Goal: Transaction & Acquisition: Purchase product/service

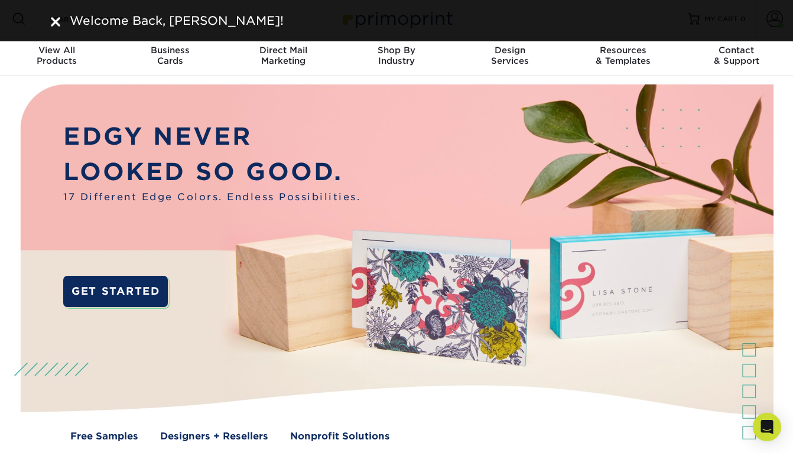
click at [54, 20] on img at bounding box center [55, 21] width 9 height 9
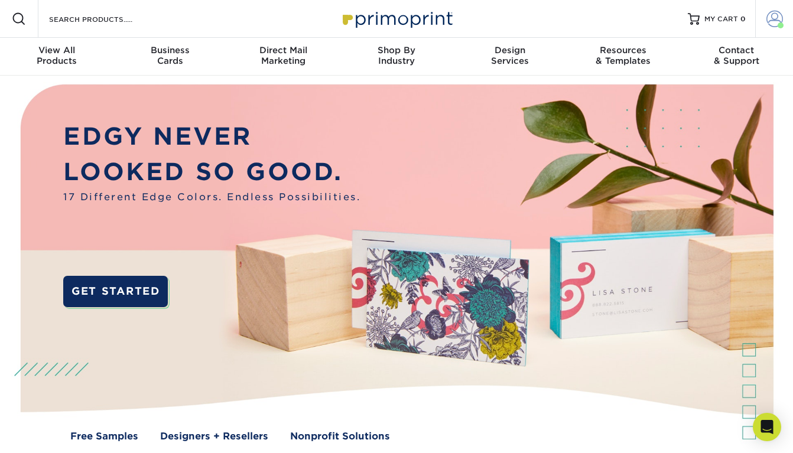
click at [774, 21] on span at bounding box center [774, 19] width 17 height 17
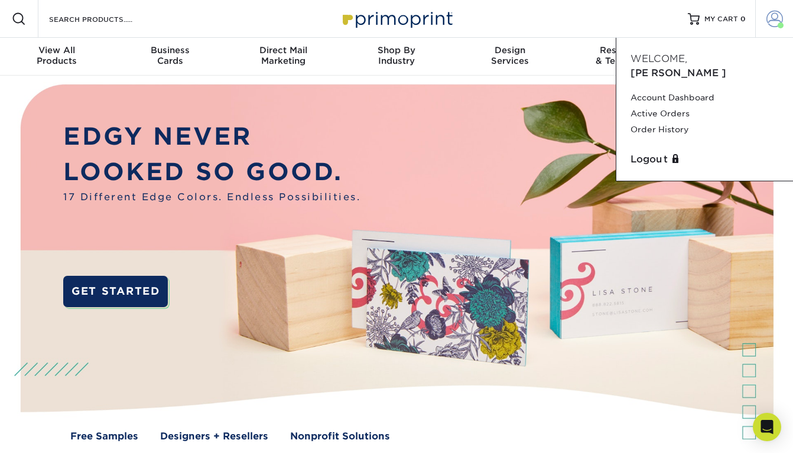
click at [781, 24] on span at bounding box center [780, 25] width 6 height 6
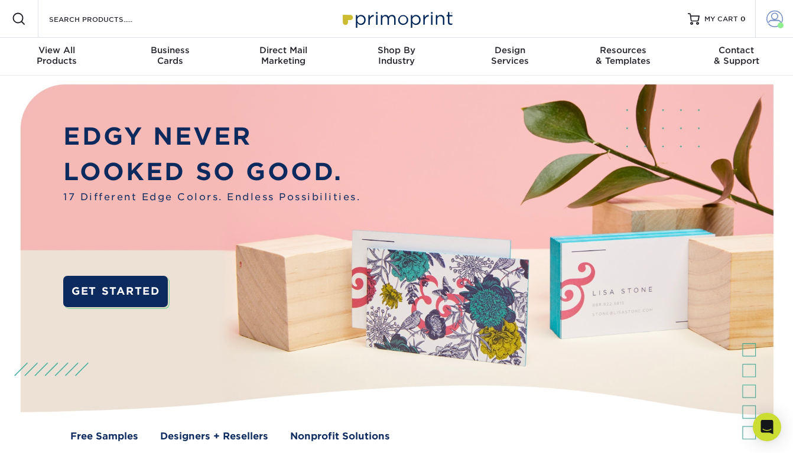
click at [781, 24] on span at bounding box center [780, 25] width 6 height 6
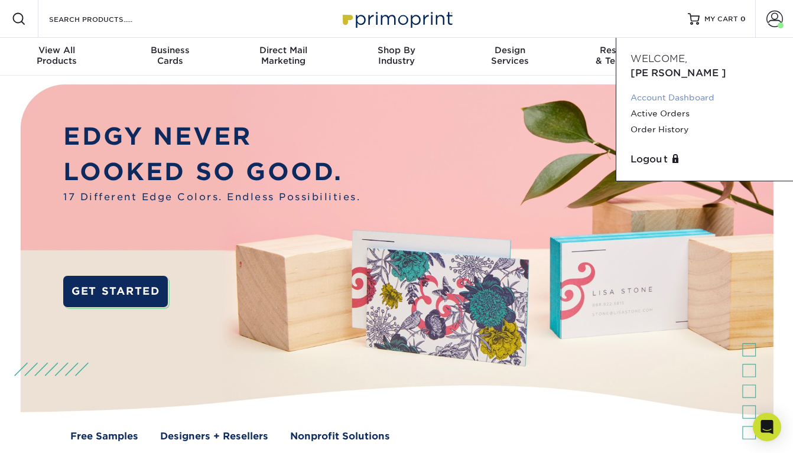
click at [678, 90] on link "Account Dashboard" at bounding box center [704, 98] width 148 height 16
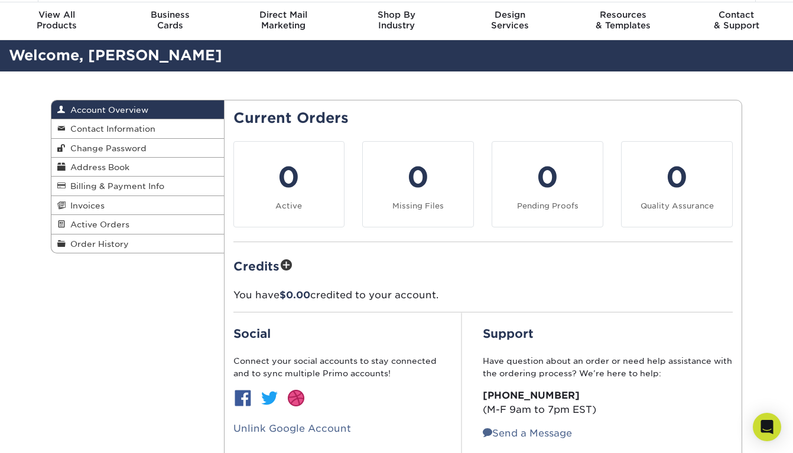
scroll to position [37, 0]
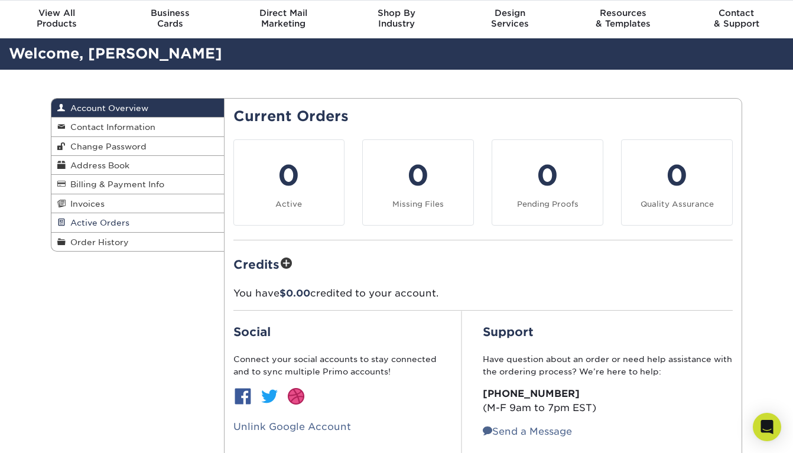
click at [107, 223] on span "Active Orders" at bounding box center [98, 222] width 64 height 9
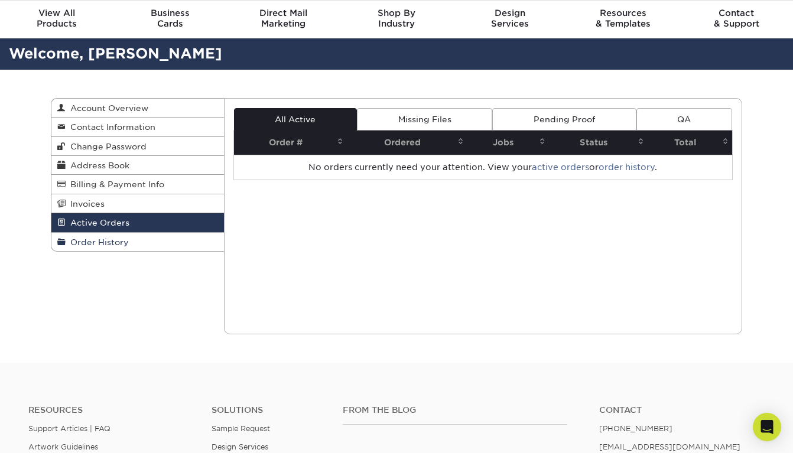
click at [105, 240] on span "Order History" at bounding box center [97, 241] width 63 height 9
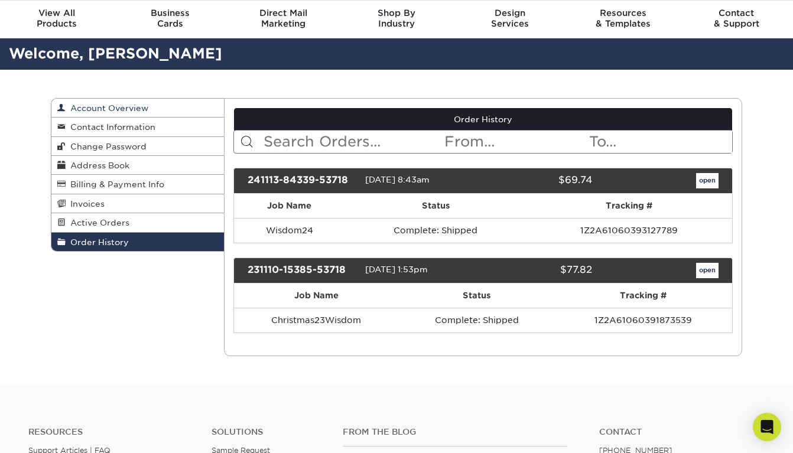
click at [132, 109] on span "Account Overview" at bounding box center [107, 107] width 83 height 9
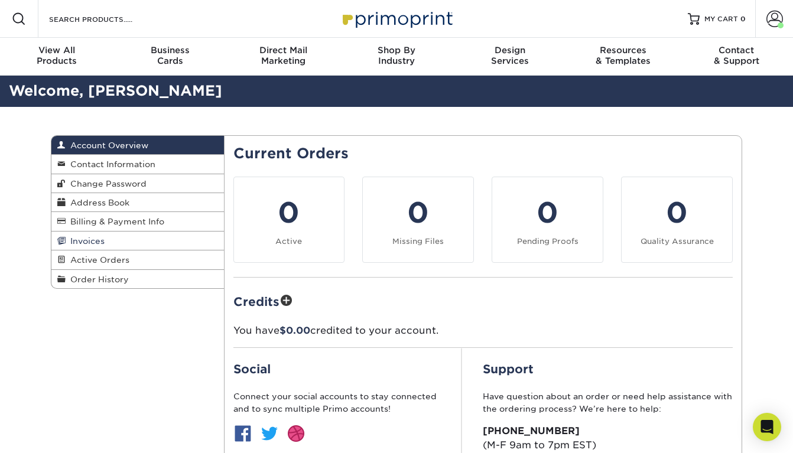
click at [113, 235] on link "Invoices" at bounding box center [137, 241] width 173 height 19
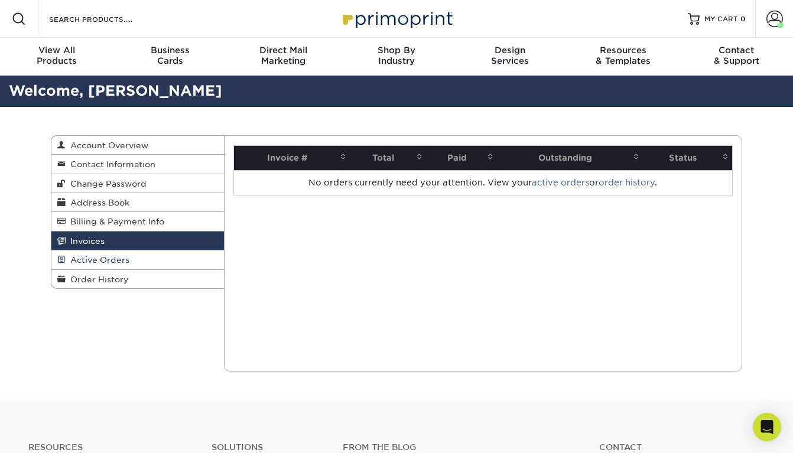
click at [104, 255] on span "Active Orders" at bounding box center [98, 259] width 64 height 9
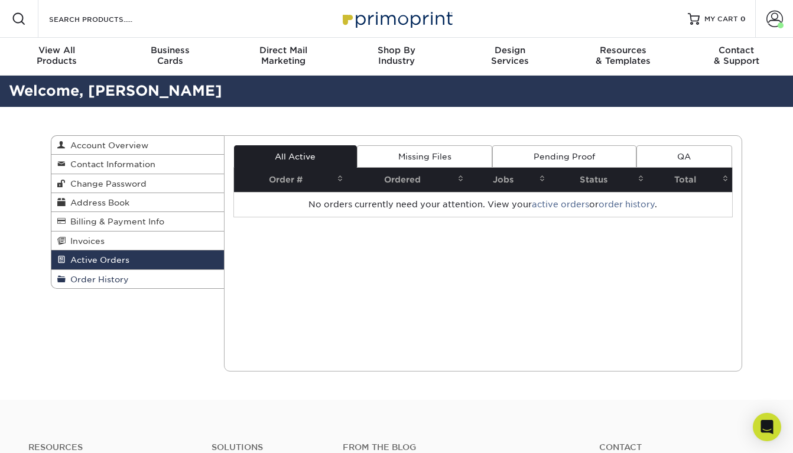
click at [103, 275] on span "Order History" at bounding box center [97, 279] width 63 height 9
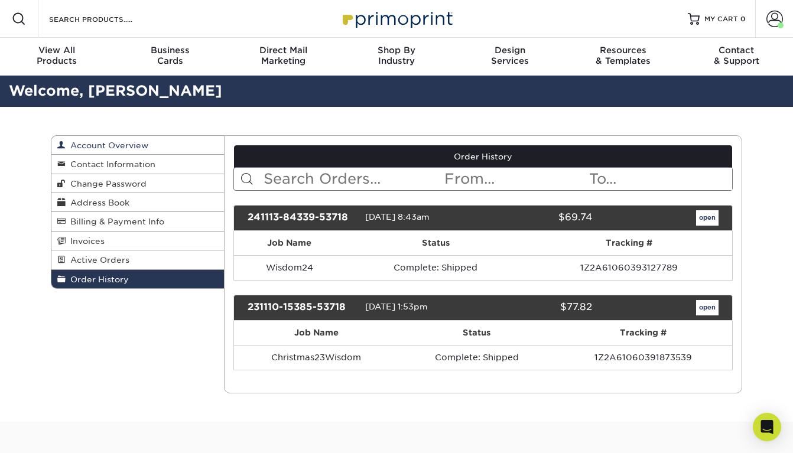
click at [113, 142] on span "Account Overview" at bounding box center [107, 145] width 83 height 9
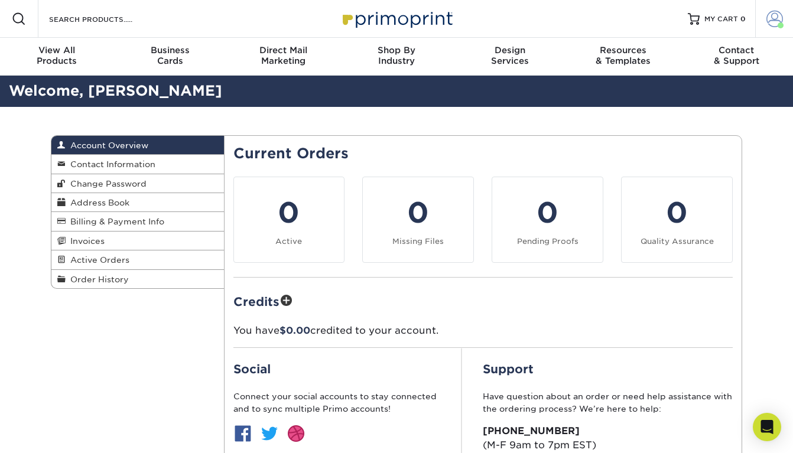
click at [773, 17] on span at bounding box center [774, 19] width 17 height 17
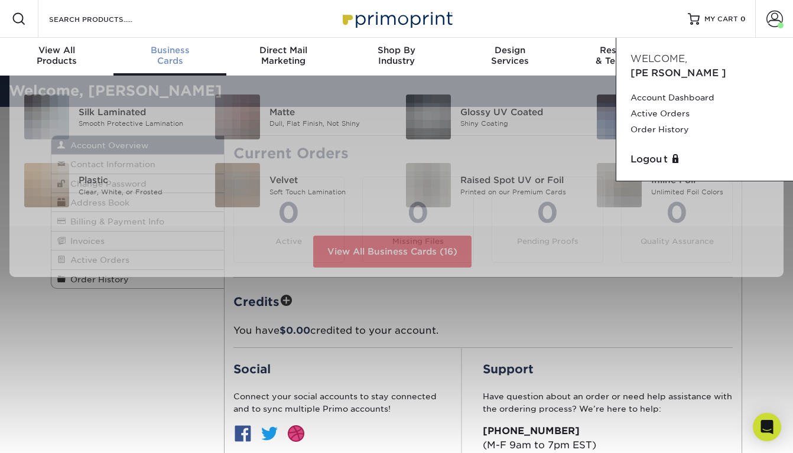
click at [178, 56] on div "Business Cards" at bounding box center [169, 55] width 113 height 21
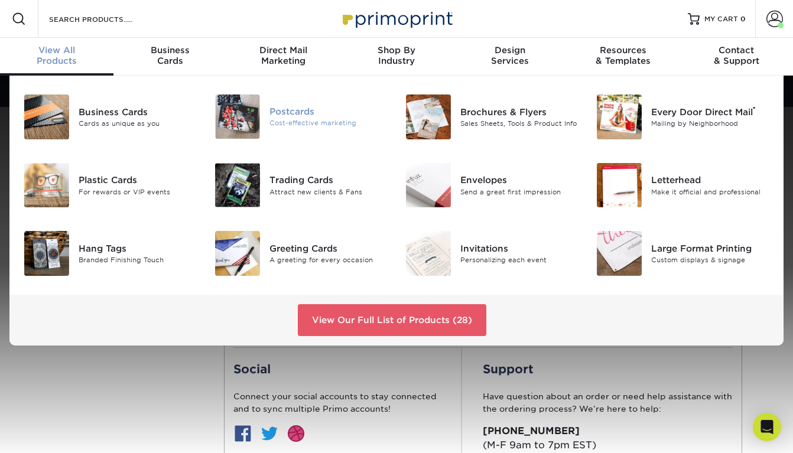
click at [287, 113] on div "Postcards" at bounding box center [328, 111] width 118 height 13
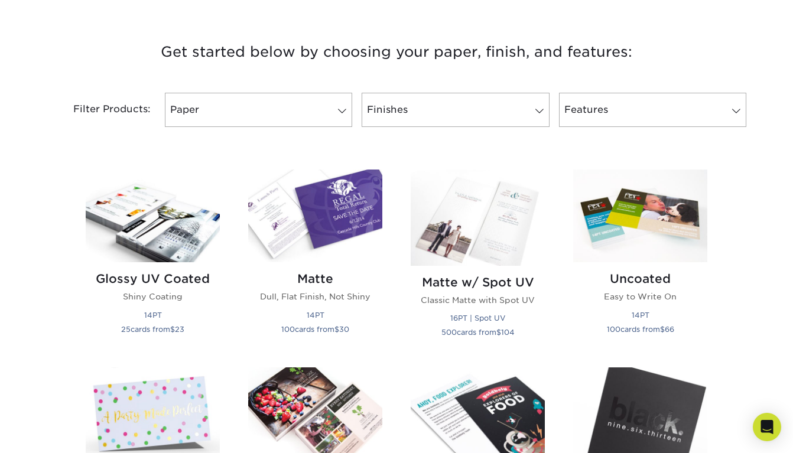
scroll to position [429, 0]
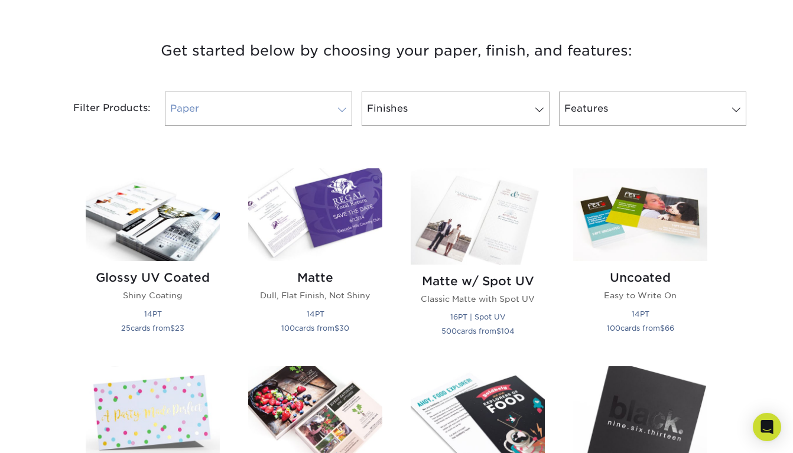
click at [342, 115] on link "Paper" at bounding box center [258, 109] width 187 height 34
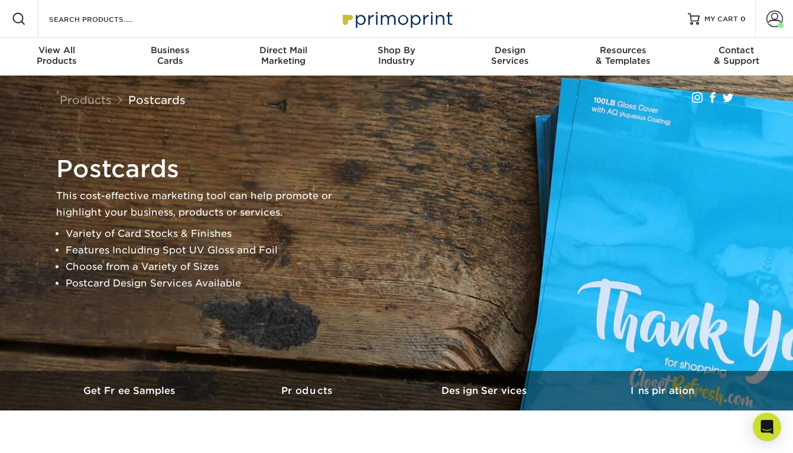
scroll to position [0, 0]
click at [775, 24] on span at bounding box center [774, 19] width 17 height 17
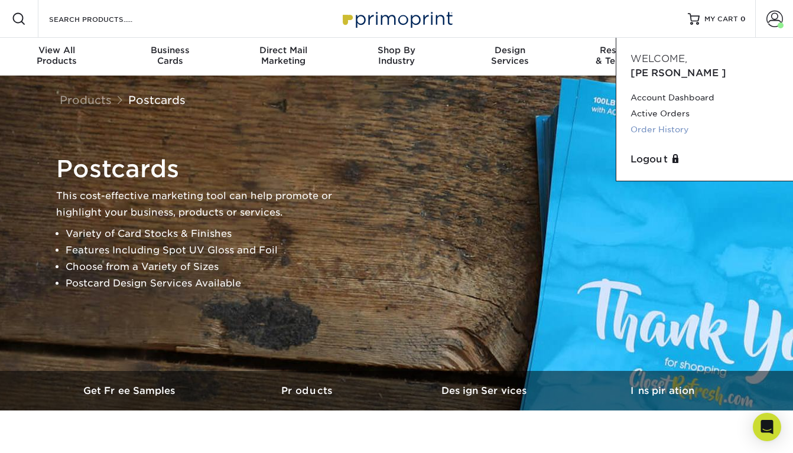
click at [667, 122] on link "Order History" at bounding box center [704, 130] width 148 height 16
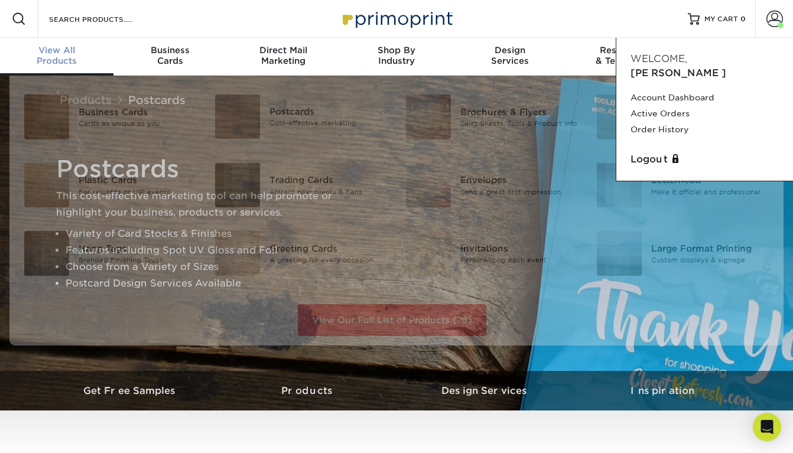
click at [72, 56] on div "View All Products" at bounding box center [56, 55] width 113 height 21
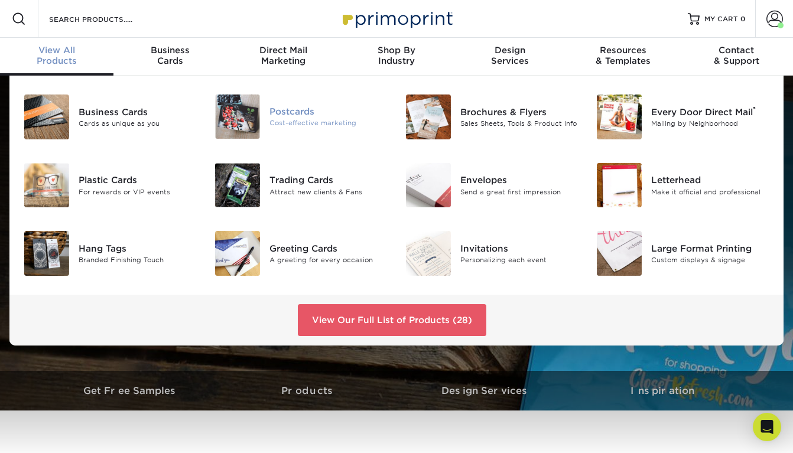
click at [246, 122] on img at bounding box center [237, 117] width 45 height 44
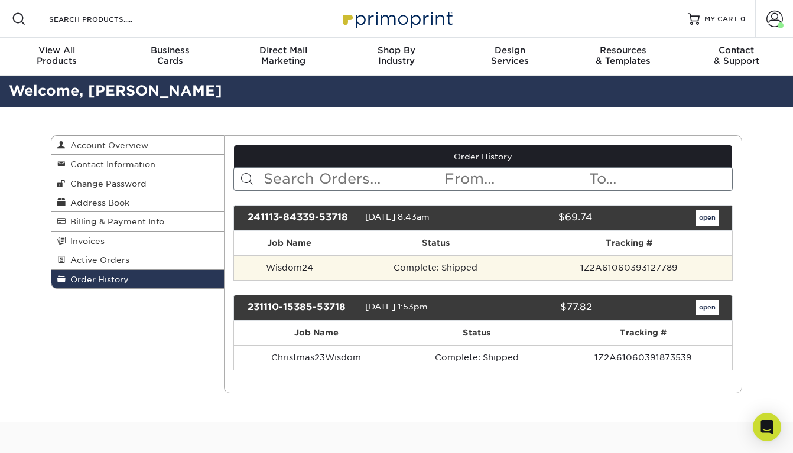
click at [597, 263] on td "1Z2A61060393127789" at bounding box center [629, 267] width 206 height 25
click at [621, 269] on td "1Z2A61060393127789" at bounding box center [629, 267] width 206 height 25
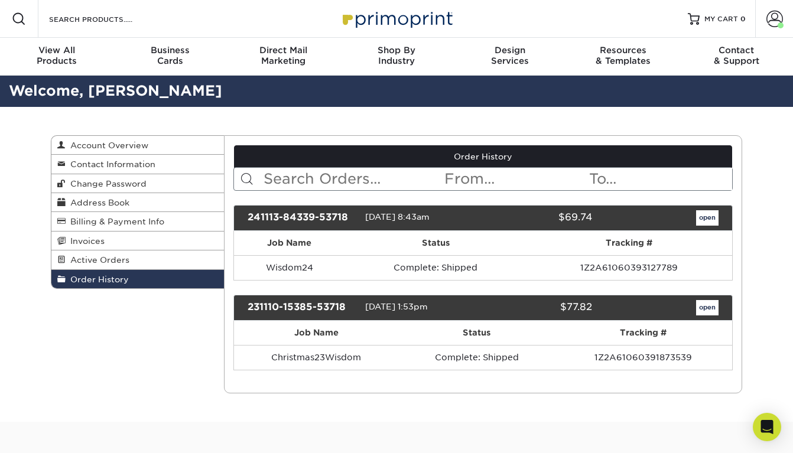
click at [706, 216] on link "open" at bounding box center [707, 217] width 22 height 15
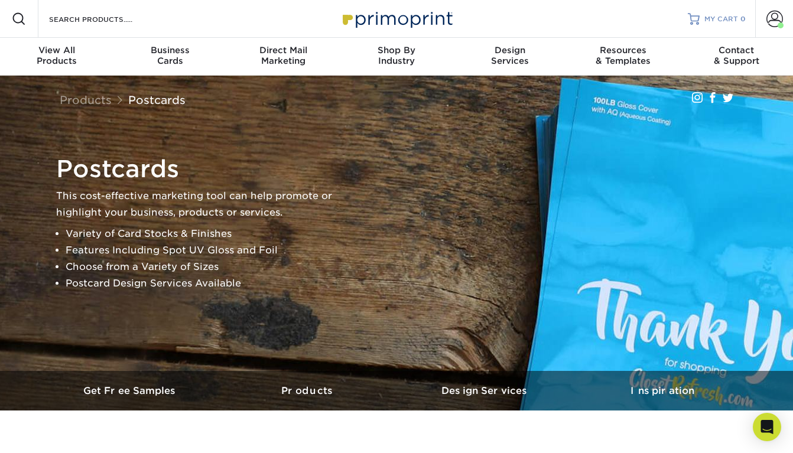
click at [703, 15] on link "MY CART 0" at bounding box center [717, 19] width 58 height 38
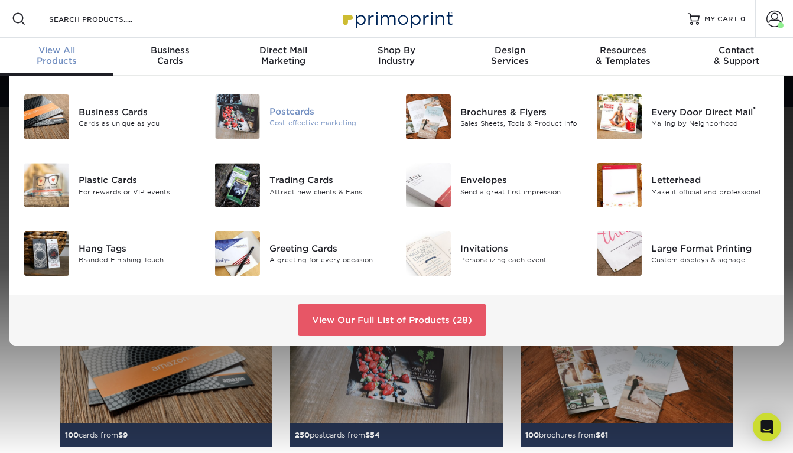
click at [242, 120] on img at bounding box center [237, 117] width 45 height 44
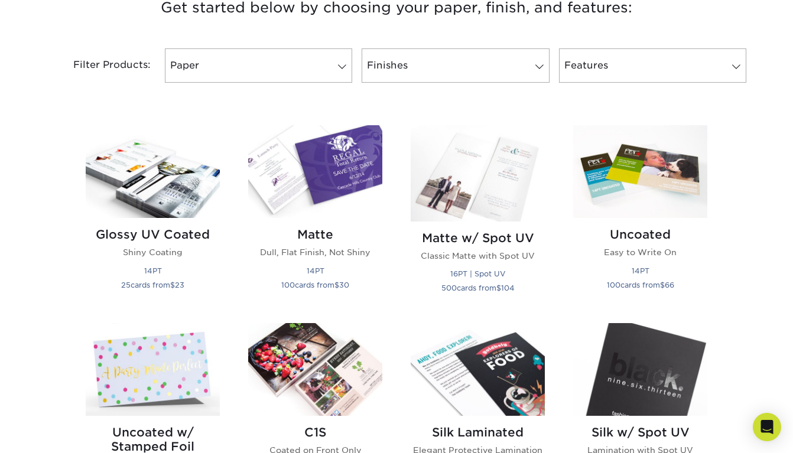
scroll to position [496, 0]
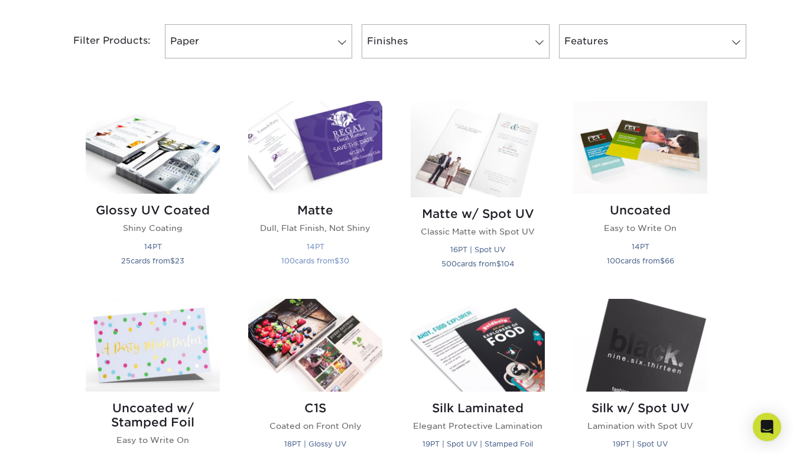
click at [304, 160] on img at bounding box center [315, 147] width 134 height 93
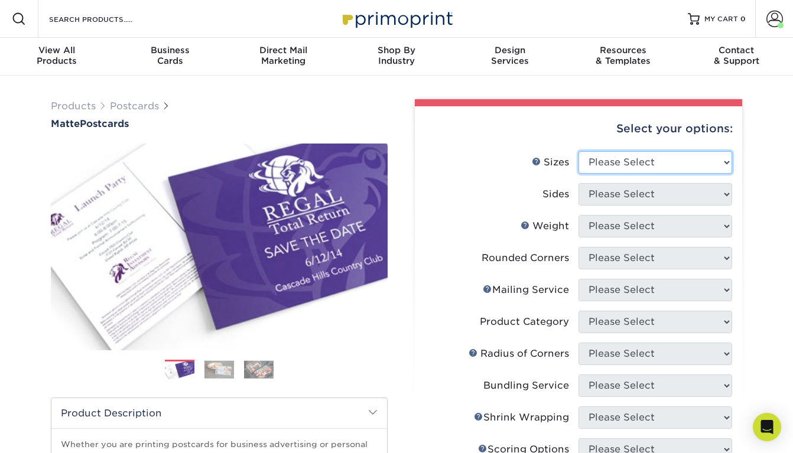
click at [724, 163] on select "Please Select 1.5" x 7" 2" x 4" 2" x 6" 2" x 7" 2" x 8" 2.12" x 5.5" 2.125" x 5…" at bounding box center [655, 162] width 154 height 22
select select "4.00x6.00"
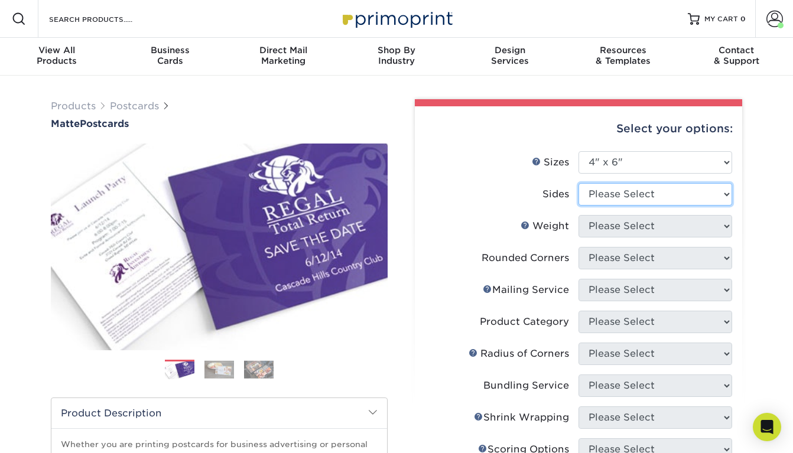
select select "13abbda7-1d64-4f25-8bb2-c179b224825d"
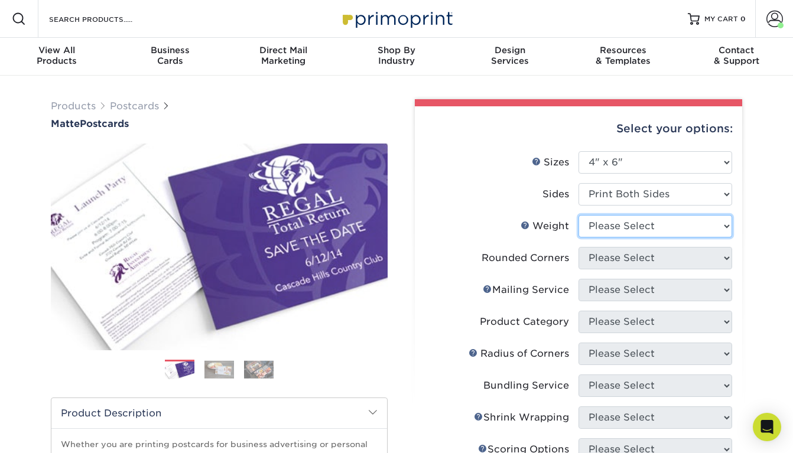
select select "14PT"
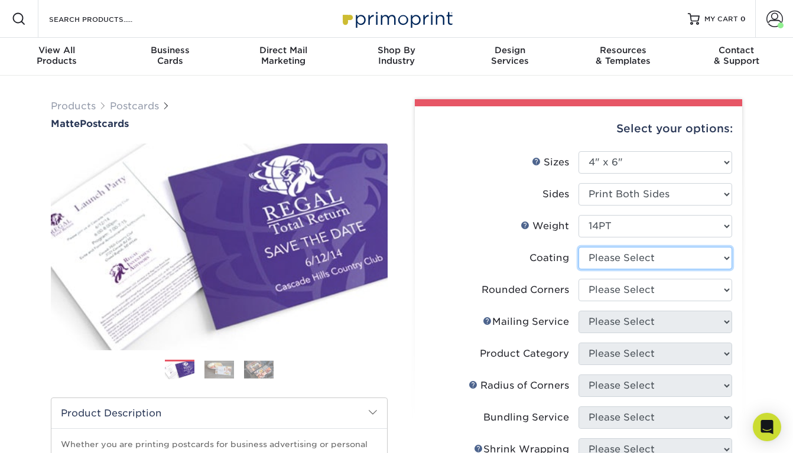
click at [607, 260] on select at bounding box center [655, 258] width 154 height 22
select select "121bb7b5-3b4d-429f-bd8d-bbf80e953313"
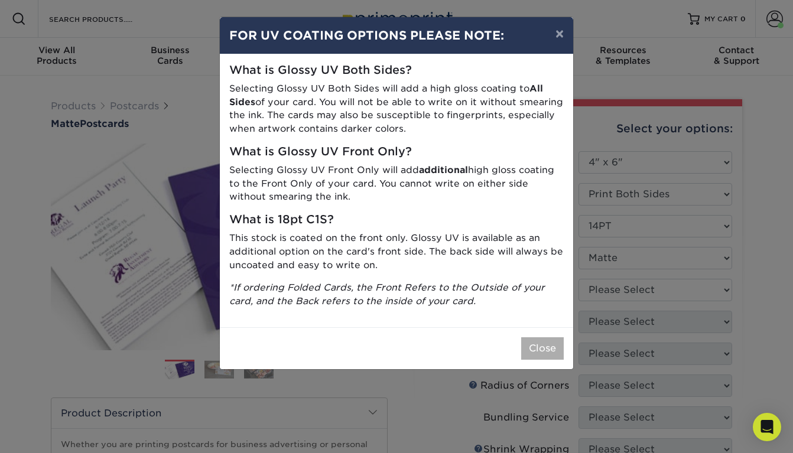
click at [544, 340] on button "Close" at bounding box center [542, 348] width 43 height 22
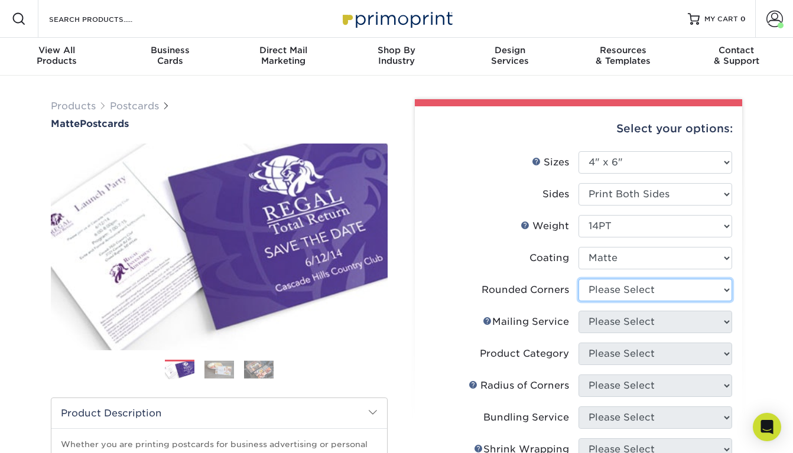
select select "0"
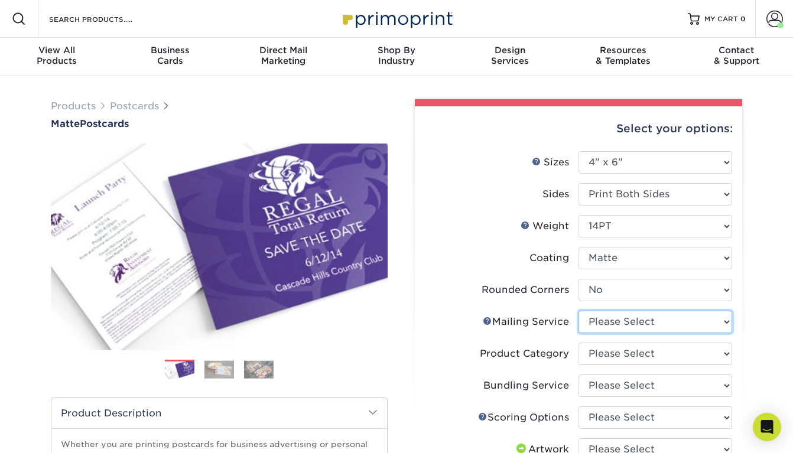
select select "3e5e9bdd-d78a-4c28-a41d-fe1407925ca6"
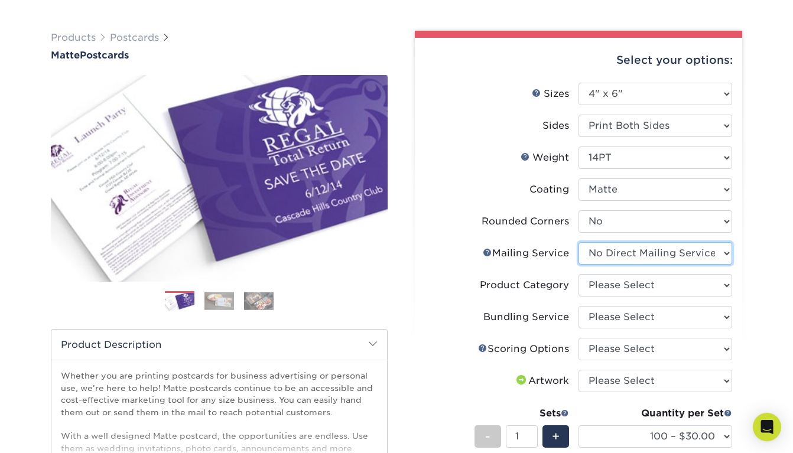
scroll to position [70, 0]
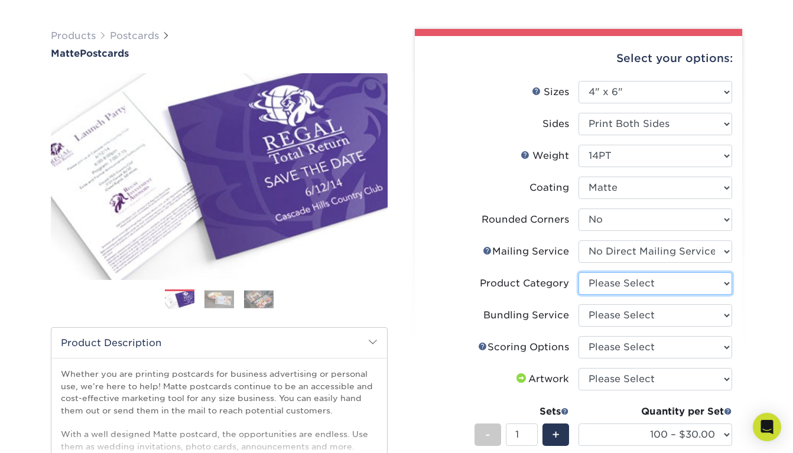
click at [606, 286] on select "Please Select Postcards" at bounding box center [655, 283] width 154 height 22
select select "9b7272e0-d6c8-4c3c-8e97-d3a1bcdab858"
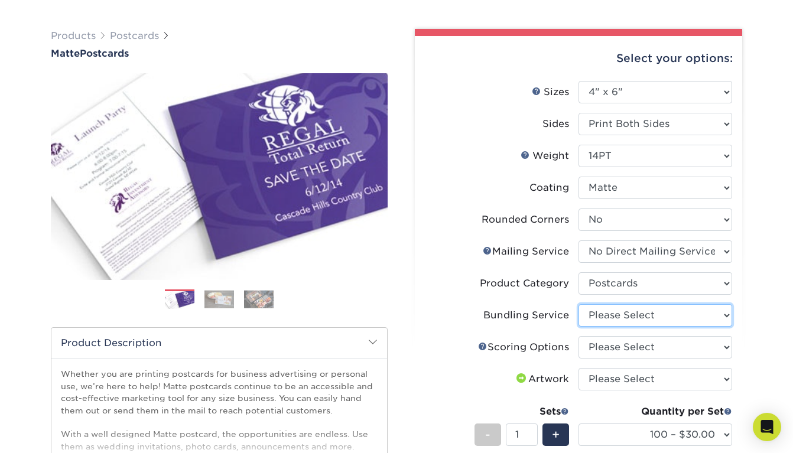
select select "58689abb-25c0-461c-a4c3-a80b627d6649"
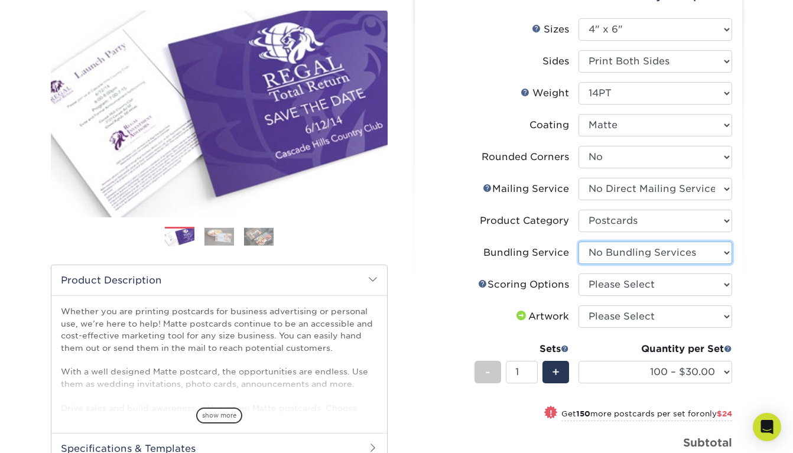
scroll to position [134, 0]
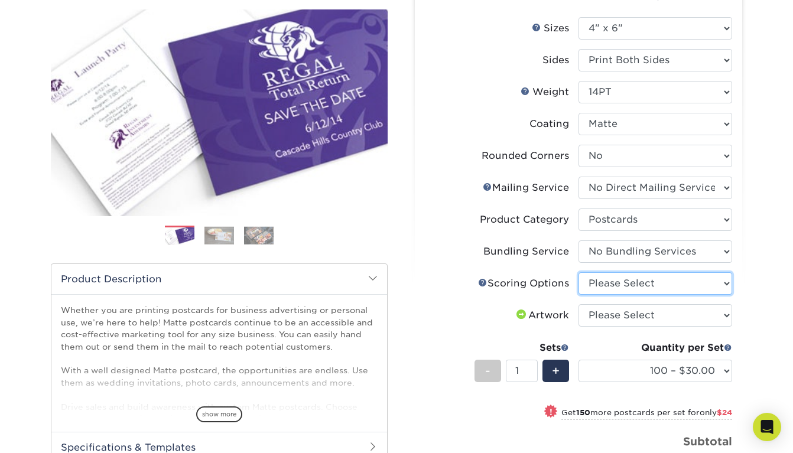
select select "16ebe401-5398-422d-8cb0-f3adbb82deb5"
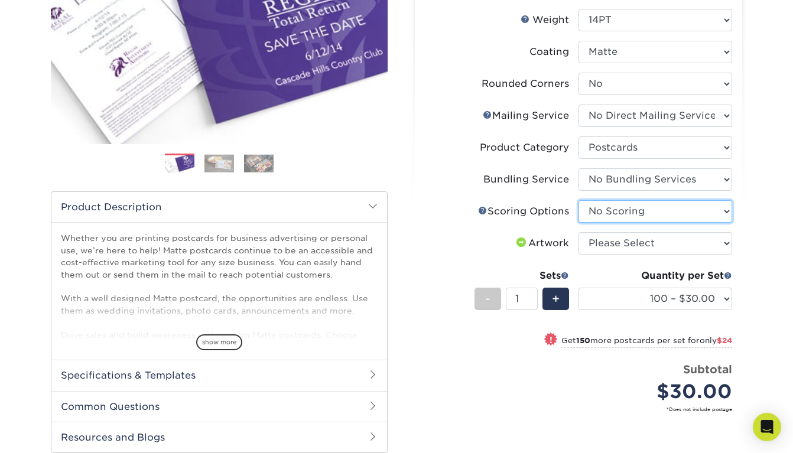
scroll to position [207, 0]
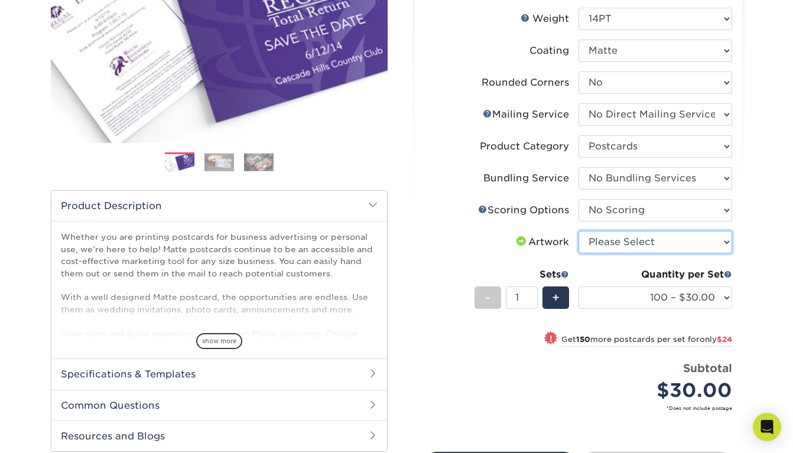
click at [620, 237] on select "Please Select I will upload files I need a design - $150" at bounding box center [655, 242] width 154 height 22
select select "upload"
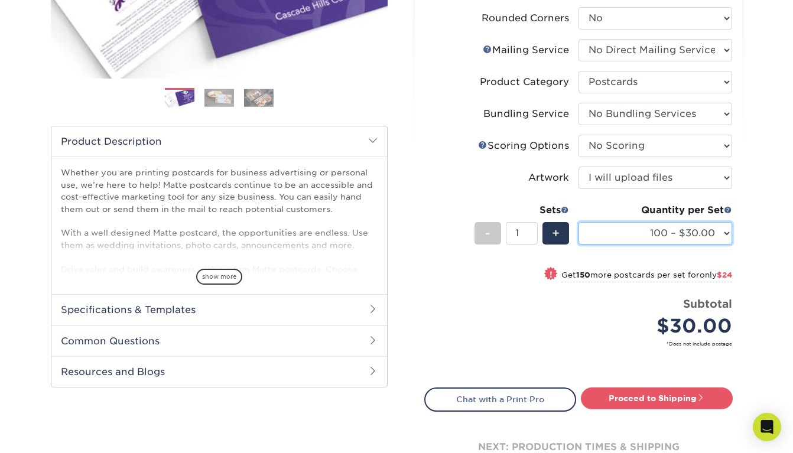
scroll to position [268, 0]
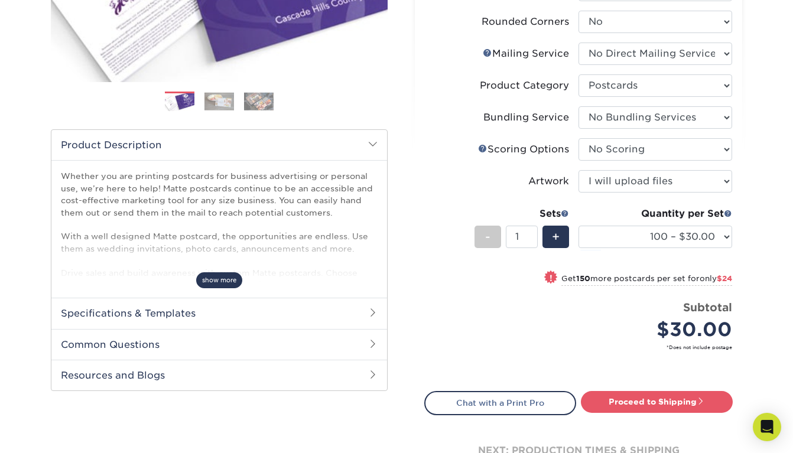
click at [219, 278] on span "show more" at bounding box center [219, 280] width 46 height 16
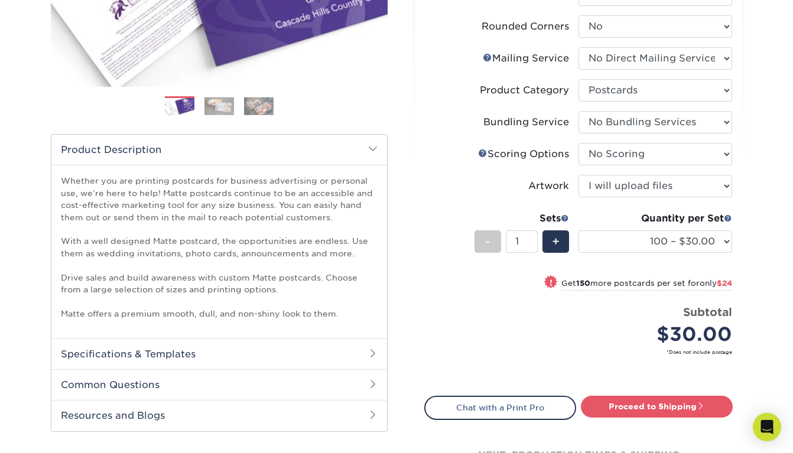
scroll to position [259, 0]
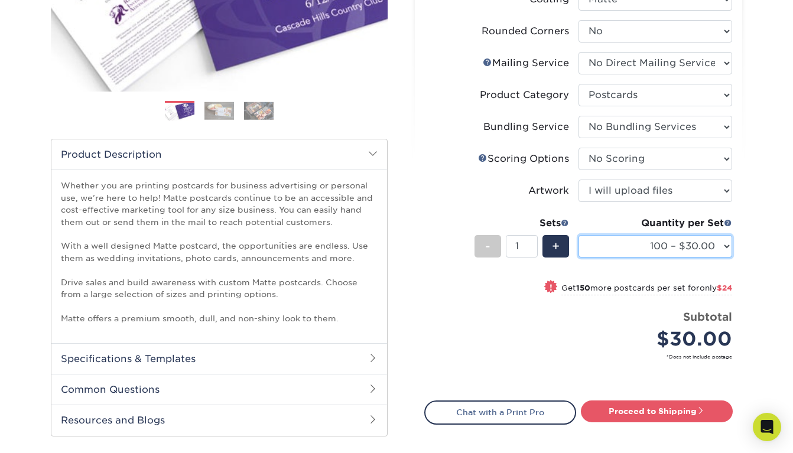
click at [722, 245] on select "100 – $30.00 250 – $54.00 500 – $64.00 1000 – $73.00 2500 – $149.00 5000 – $222…" at bounding box center [655, 246] width 154 height 22
select select "1000 – $73.00"
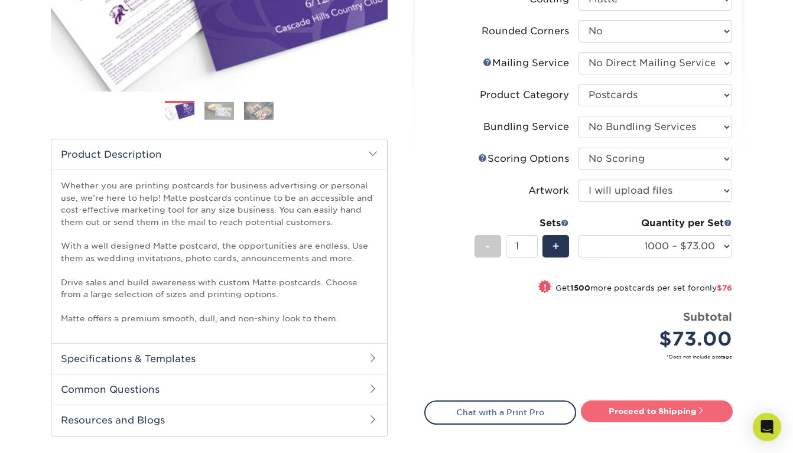
click at [647, 415] on link "Proceed to Shipping" at bounding box center [657, 411] width 152 height 21
type input "Set 1"
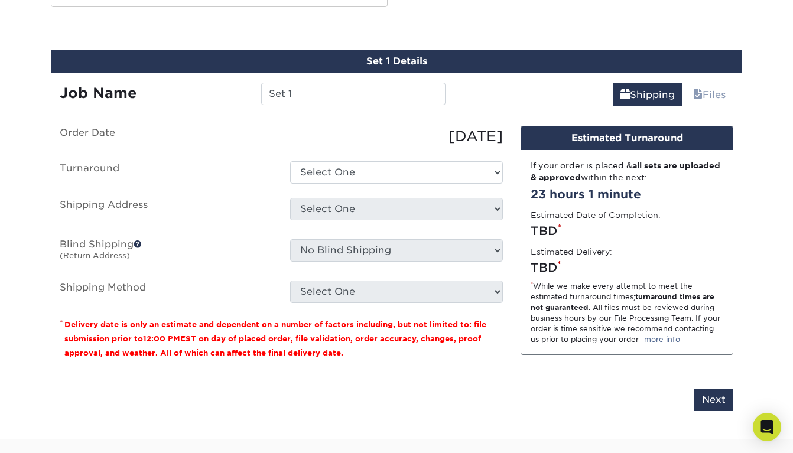
scroll to position [691, 0]
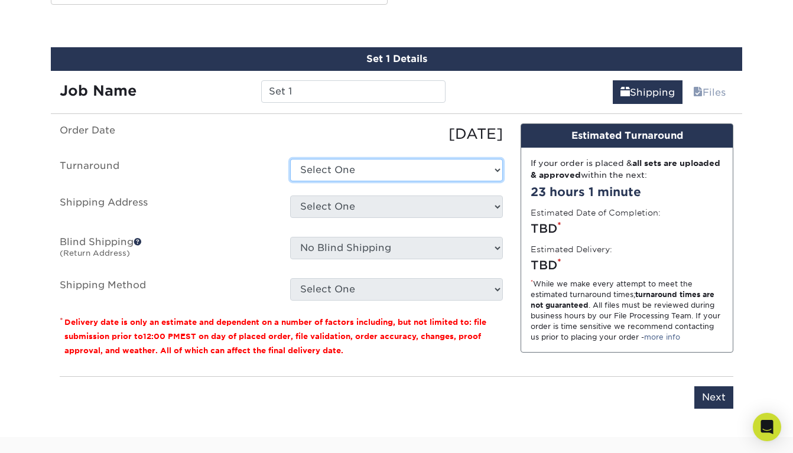
select select "91c920ca-136b-4a3a-9fd6-82e1e70f8337"
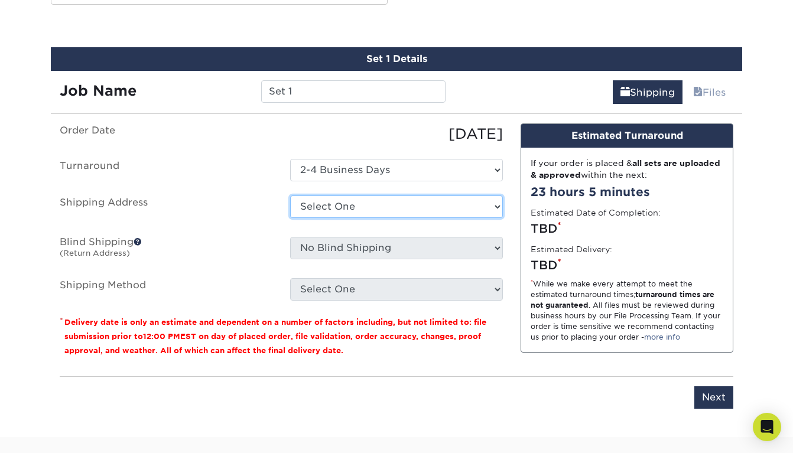
click at [299, 200] on select "Select One SanAntonio Sheepfold TCHome + Add New Address" at bounding box center [396, 207] width 213 height 22
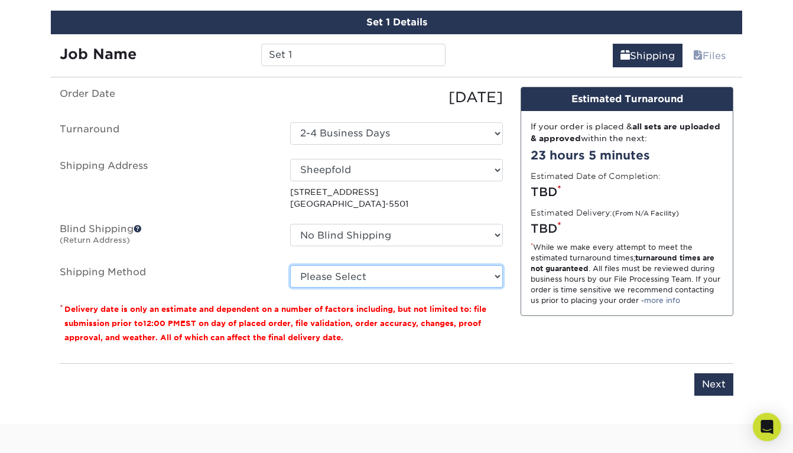
scroll to position [730, 0]
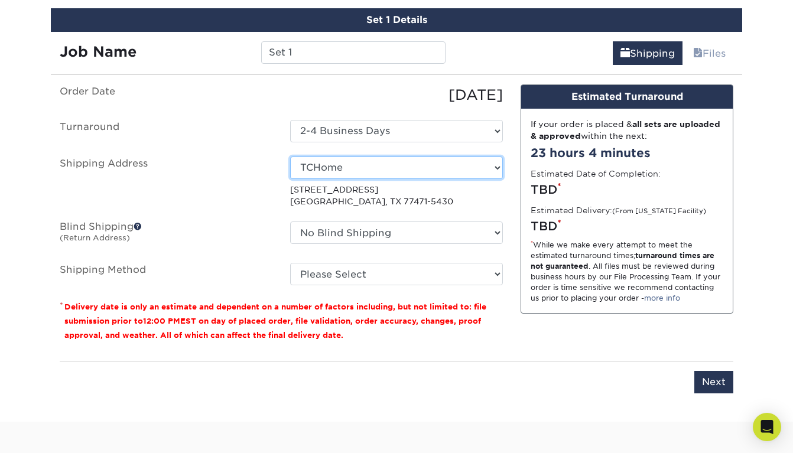
click at [317, 166] on select "Select One SanAntonio Sheepfold TCHome + Add New Address" at bounding box center [396, 168] width 213 height 22
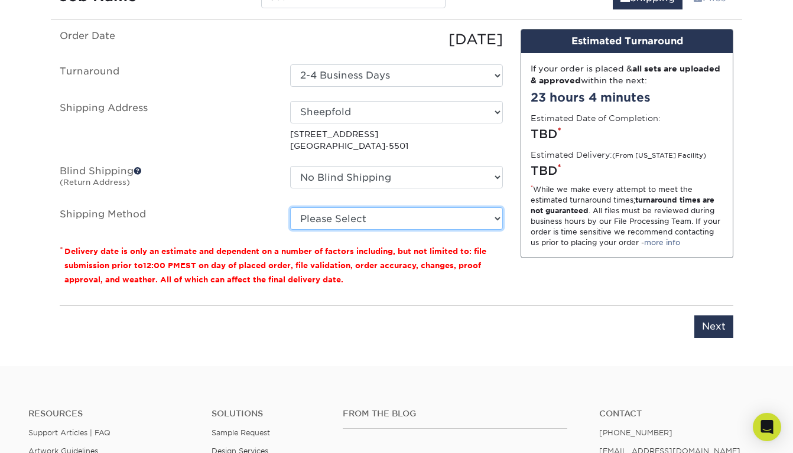
scroll to position [794, 0]
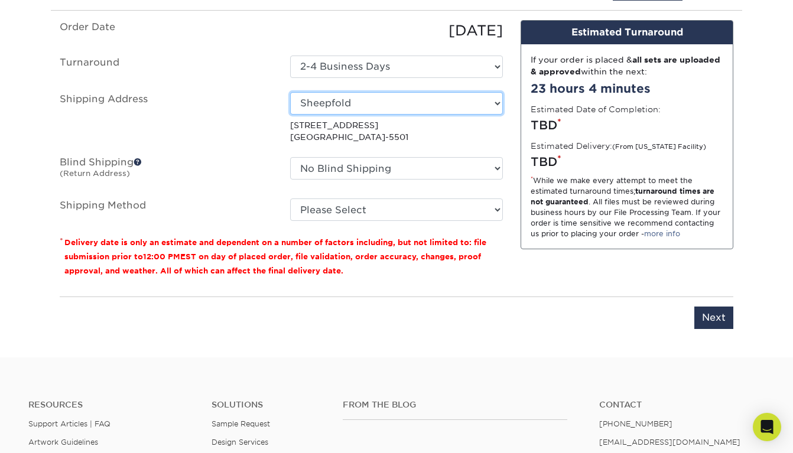
click at [343, 101] on select "Select One SanAntonio Sheepfold TCHome + Add New Address" at bounding box center [396, 103] width 213 height 22
select select "256525"
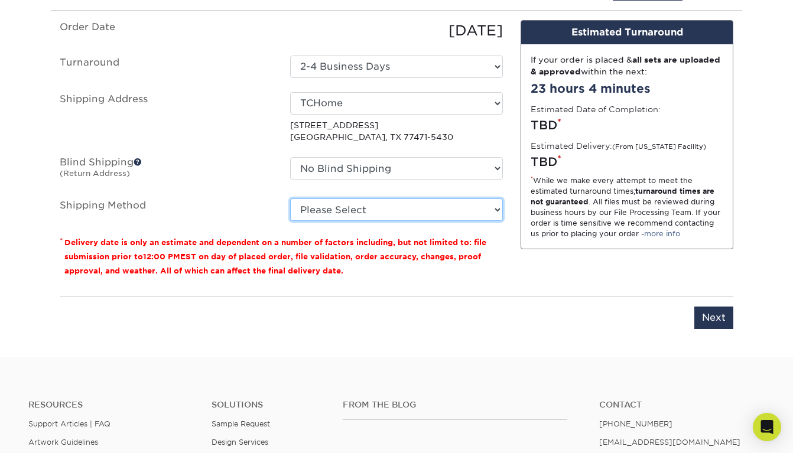
click at [374, 207] on select "Please Select Ground Shipping (+$35.58) 3 Day Shipping Service (+$41.84) 2 Day …" at bounding box center [396, 210] width 213 height 22
select select "03"
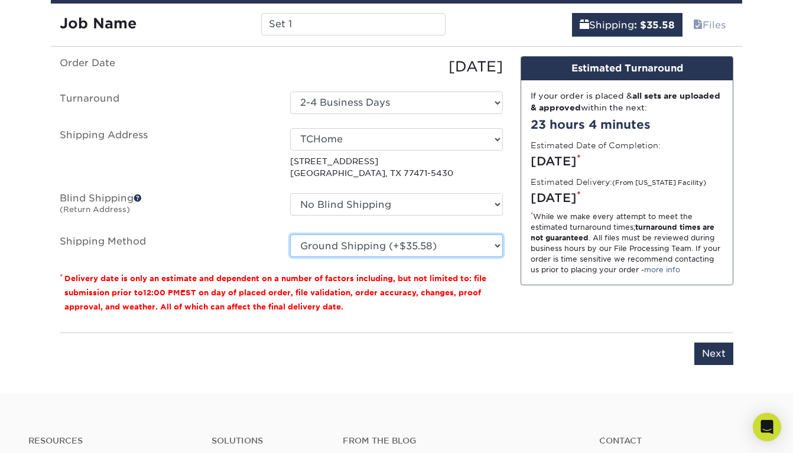
scroll to position [758, 0]
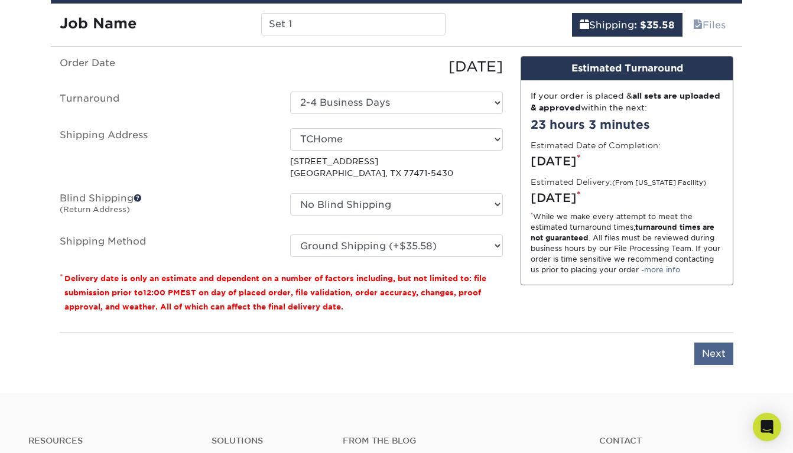
click at [708, 348] on input "Next" at bounding box center [713, 354] width 39 height 22
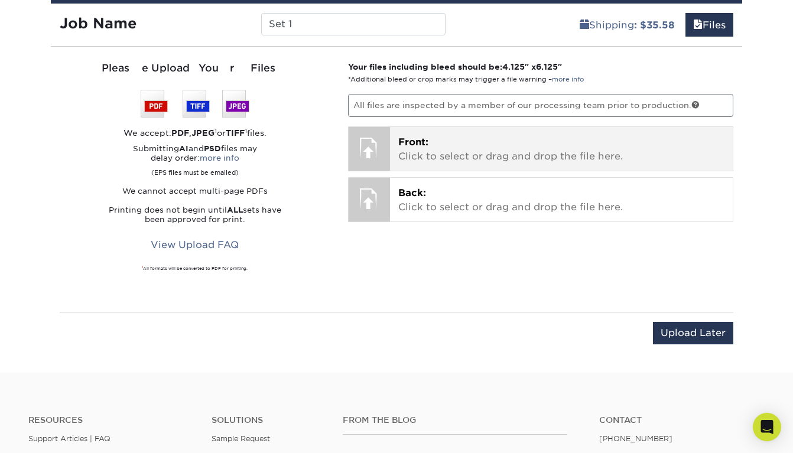
click at [372, 129] on div at bounding box center [369, 147] width 41 height 41
click at [420, 145] on p "Front: Click to select or drag and drop the file here." at bounding box center [561, 149] width 327 height 28
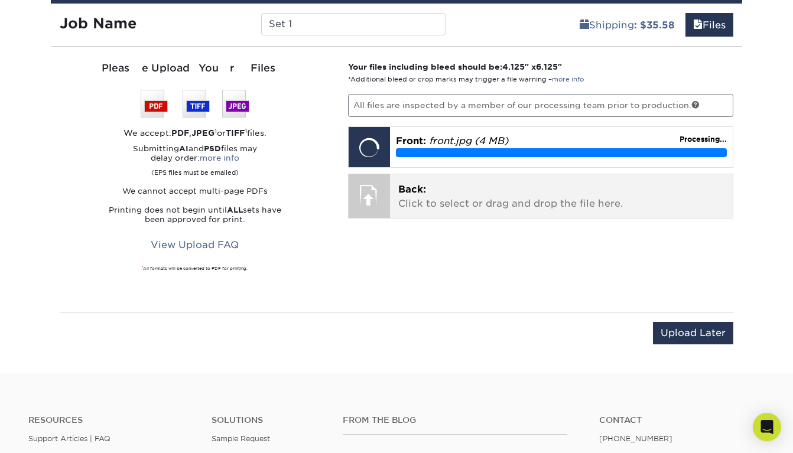
click at [403, 193] on p "Back: Click to select or drag and drop the file here." at bounding box center [561, 197] width 327 height 28
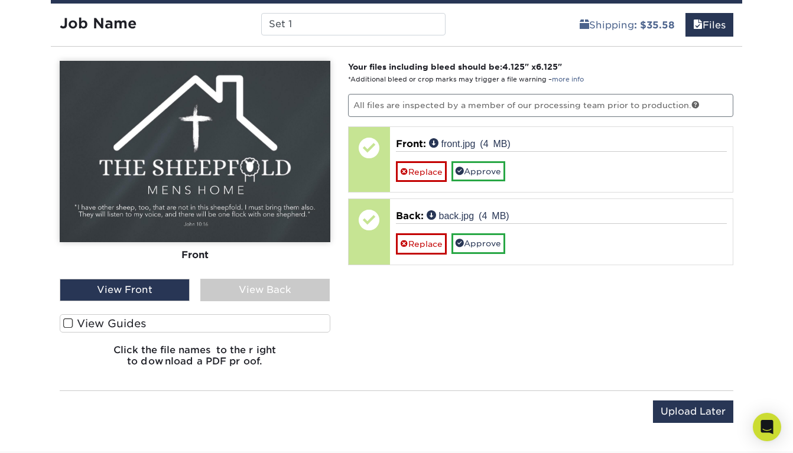
click at [249, 284] on div "View Back" at bounding box center [265, 290] width 130 height 22
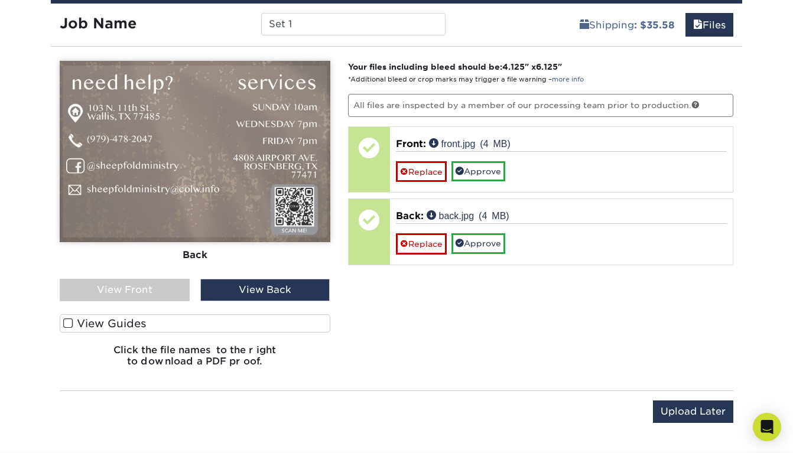
click at [155, 281] on div "View Front" at bounding box center [125, 290] width 130 height 22
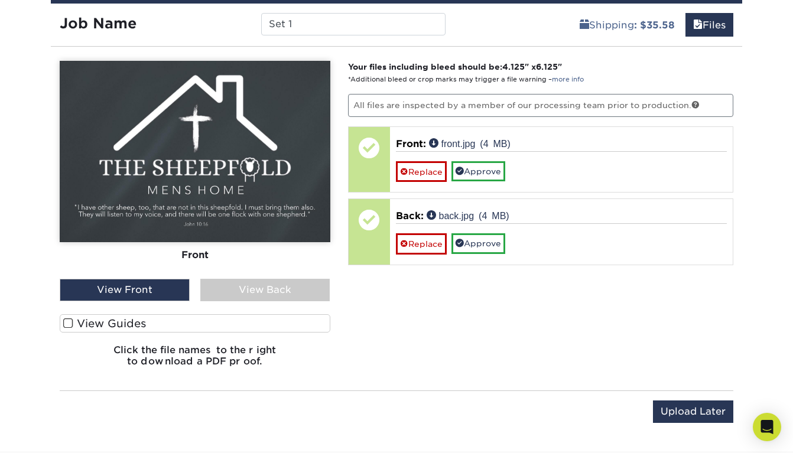
click at [66, 318] on span at bounding box center [68, 323] width 10 height 11
click at [0, 0] on input "View Guides" at bounding box center [0, 0] width 0 height 0
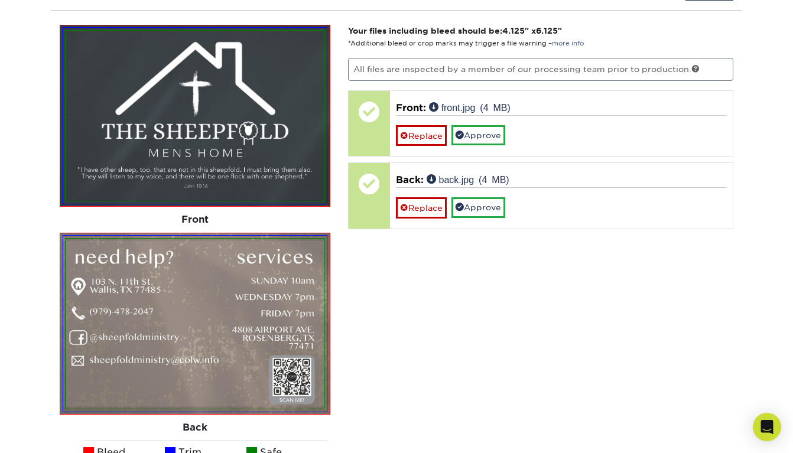
scroll to position [793, 0]
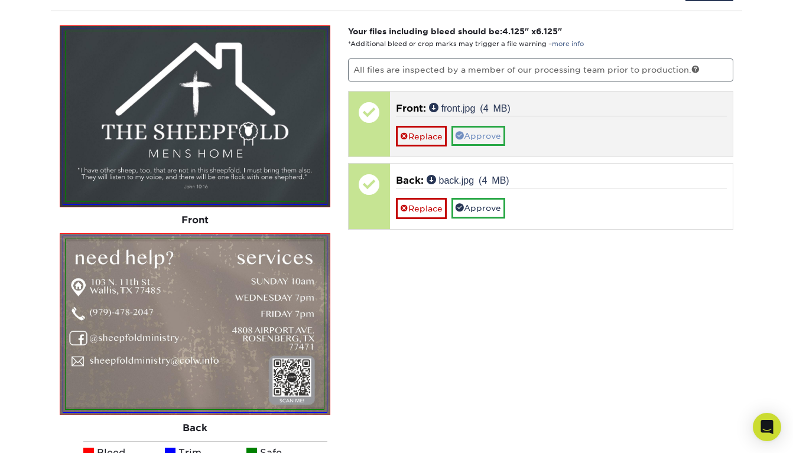
click at [463, 132] on span at bounding box center [459, 135] width 8 height 8
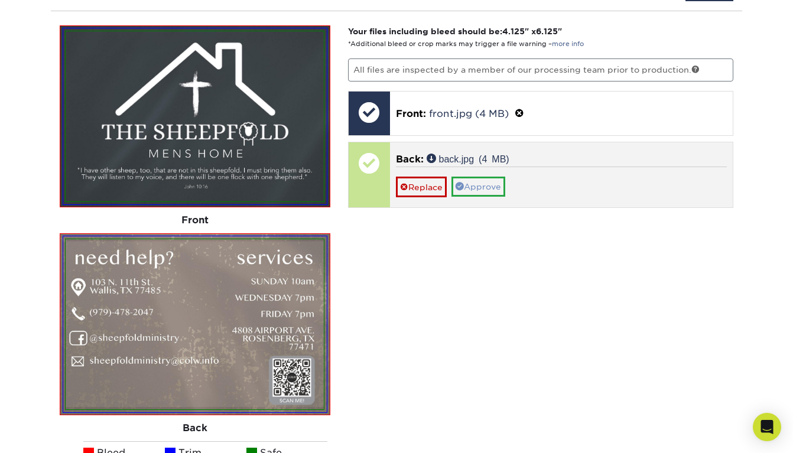
click at [467, 181] on link "Approve" at bounding box center [478, 187] width 54 height 20
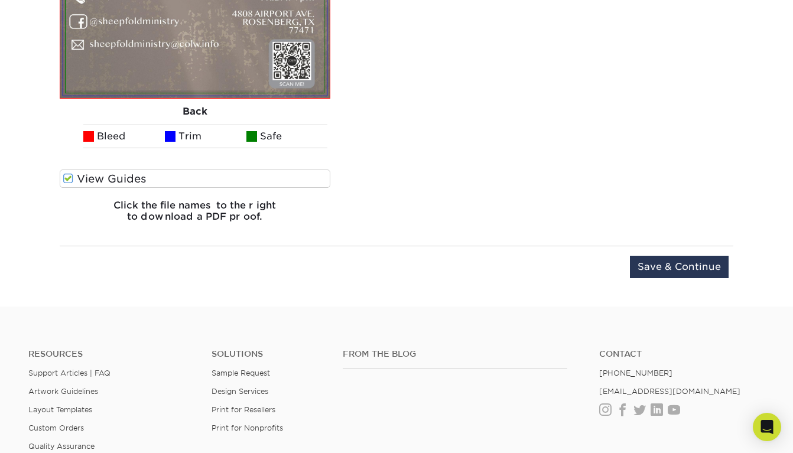
scroll to position [1111, 0]
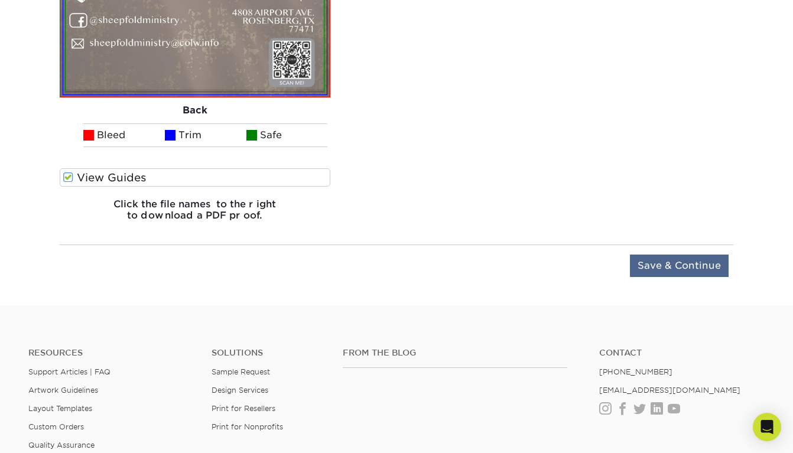
click at [668, 258] on input "Save & Continue" at bounding box center [679, 266] width 99 height 22
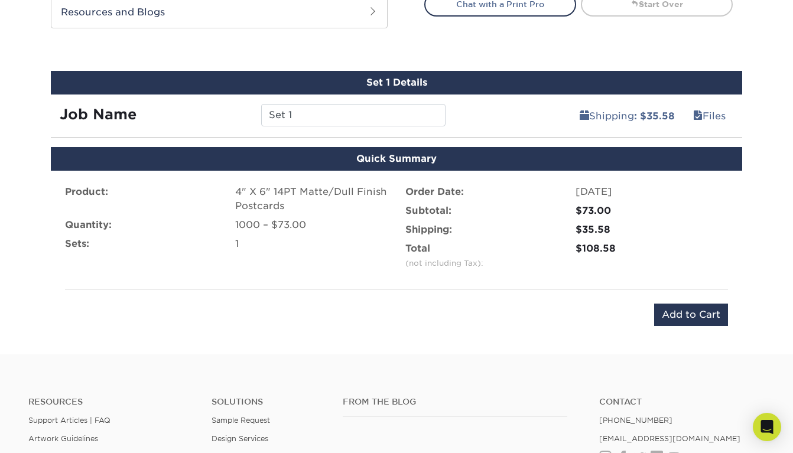
scroll to position [667, 0]
click at [295, 112] on input "Set 1" at bounding box center [353, 115] width 184 height 22
type input "S"
type input "sheepfold"
click at [186, 190] on div "Product:" at bounding box center [141, 199] width 170 height 28
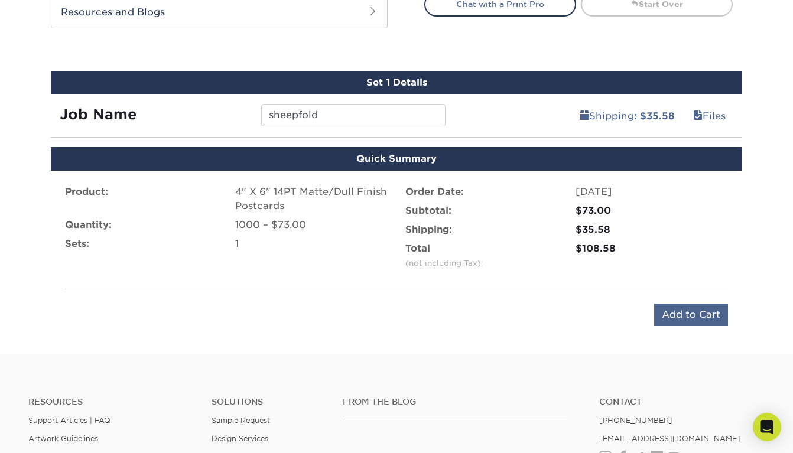
click at [678, 310] on input "Add to Cart" at bounding box center [691, 315] width 74 height 22
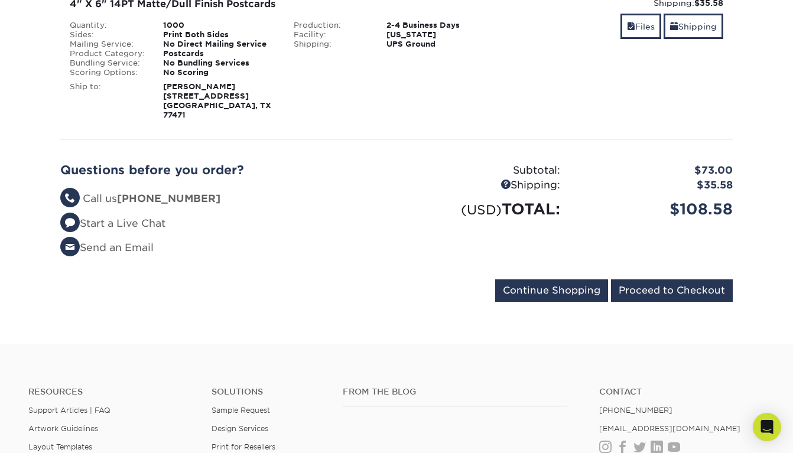
scroll to position [219, 0]
click at [673, 279] on input "Proceed to Checkout" at bounding box center [672, 290] width 122 height 22
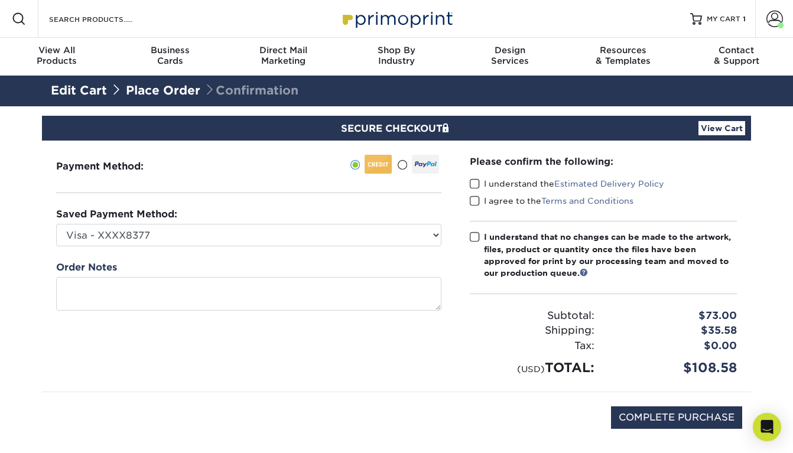
click at [474, 181] on span at bounding box center [475, 183] width 10 height 11
click at [0, 0] on input "I understand the Estimated Delivery Policy" at bounding box center [0, 0] width 0 height 0
click at [474, 203] on span at bounding box center [475, 201] width 10 height 11
click at [0, 0] on input "I agree to the Terms and Conditions" at bounding box center [0, 0] width 0 height 0
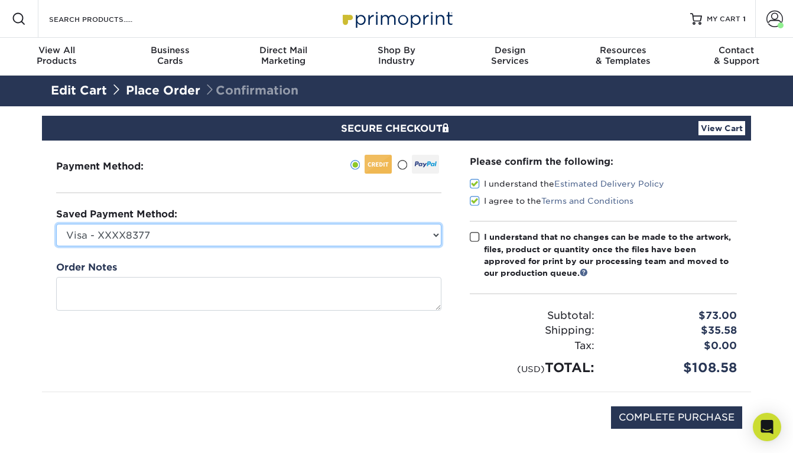
select select
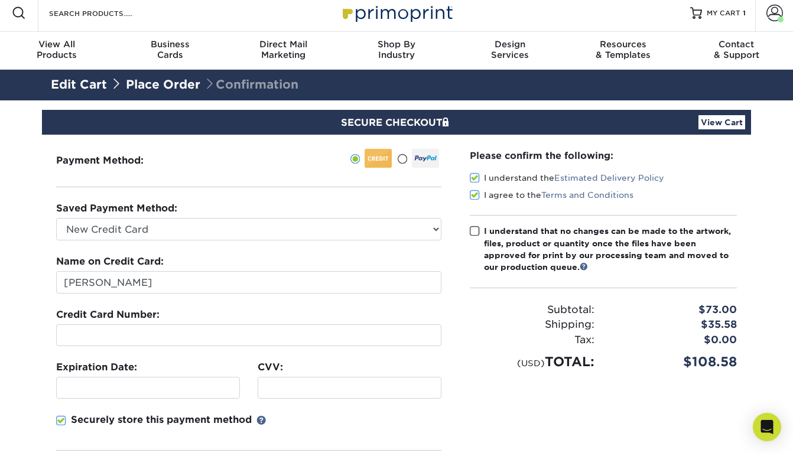
scroll to position [3, 0]
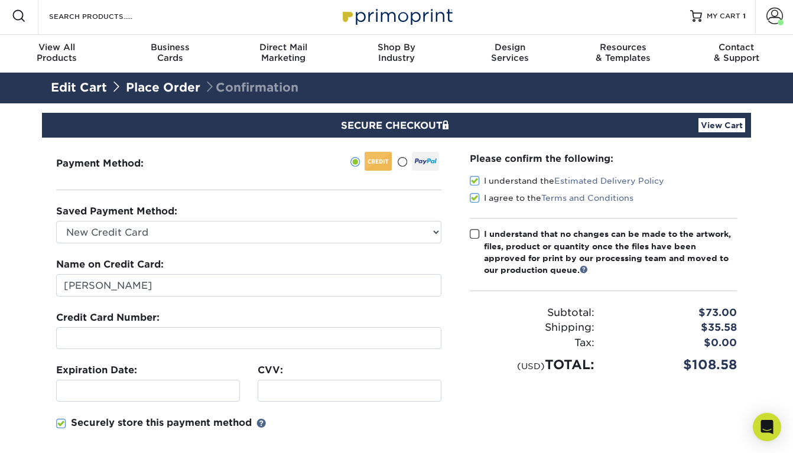
click at [473, 233] on span at bounding box center [475, 234] width 10 height 11
click at [0, 0] on input "I understand that no changes can be made to the artwork, files, product or quan…" at bounding box center [0, 0] width 0 height 0
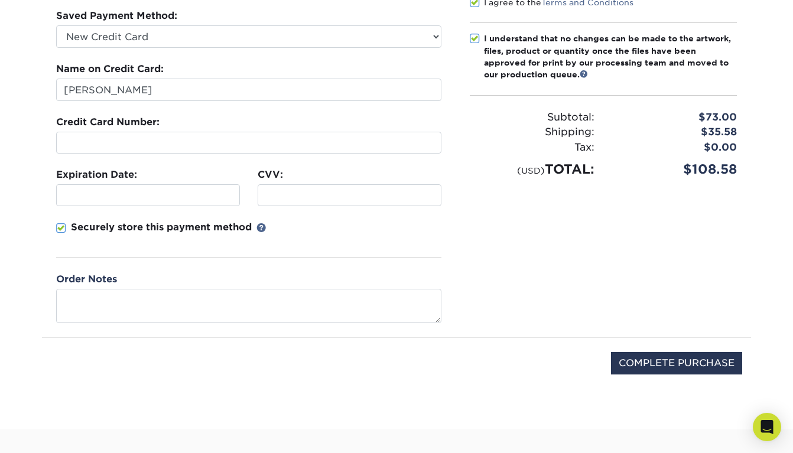
scroll to position [227, 0]
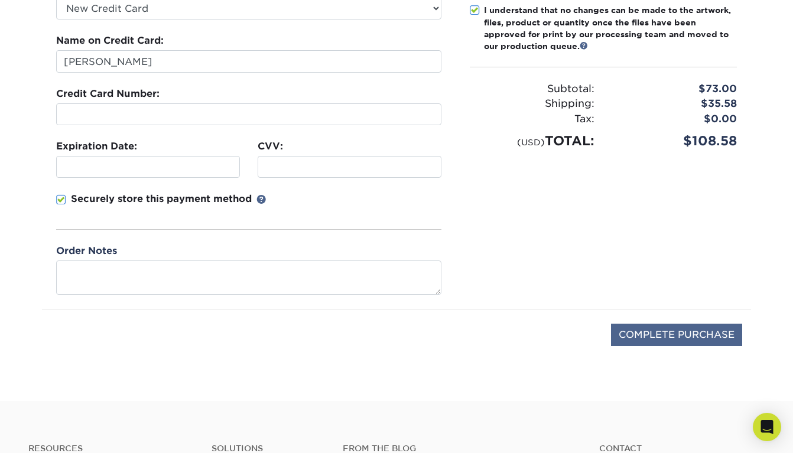
click at [653, 338] on input "COMPLETE PURCHASE" at bounding box center [676, 335] width 131 height 22
type input "PROCESSING, PLEASE WAIT..."
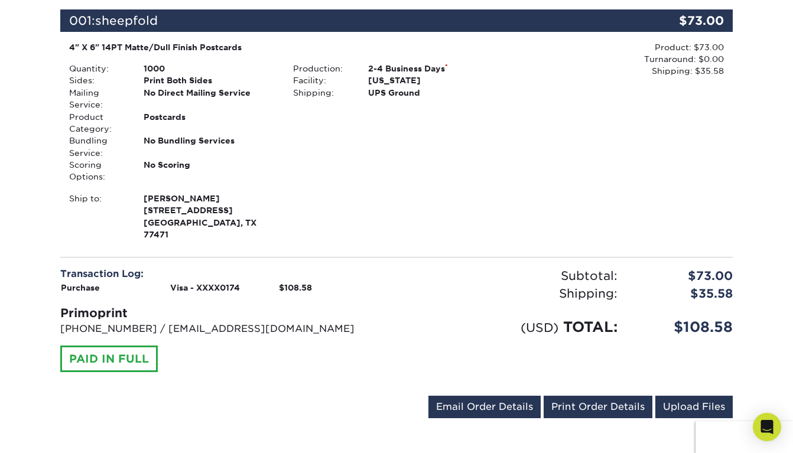
scroll to position [339, 0]
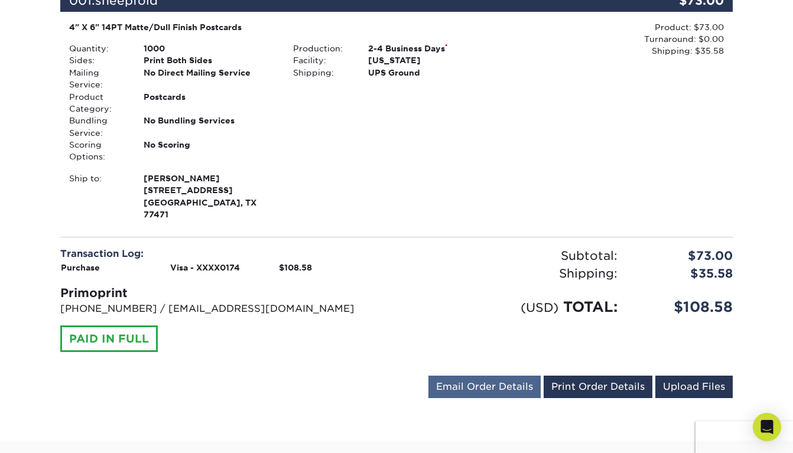
click at [456, 376] on link "Email Order Details" at bounding box center [484, 387] width 112 height 22
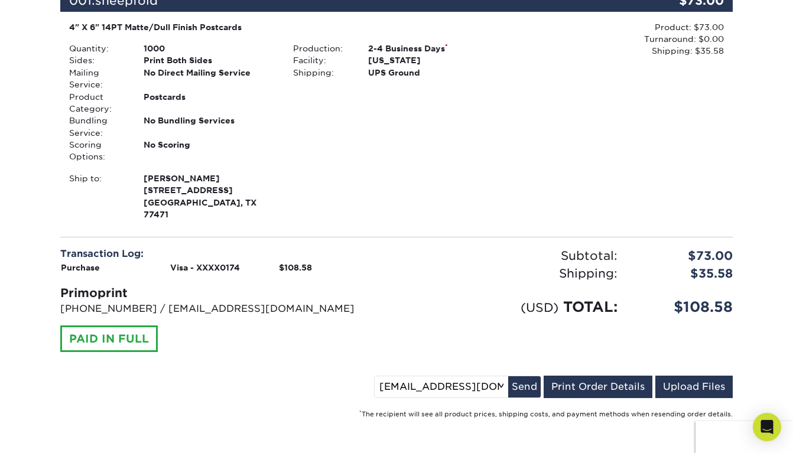
drag, startPoint x: 498, startPoint y: 368, endPoint x: 327, endPoint y: 368, distance: 170.7
click at [327, 376] on div "[EMAIL_ADDRESS][DOMAIN_NAME] Send Email Order Details Print Order Details Uploa…" at bounding box center [396, 389] width 672 height 27
click at [352, 376] on div "[EMAIL_ADDRESS][DOMAIN_NAME] Send Email Order Details Print Order Details Uploa…" at bounding box center [396, 389] width 672 height 27
click at [523, 376] on button "Send" at bounding box center [524, 386] width 32 height 21
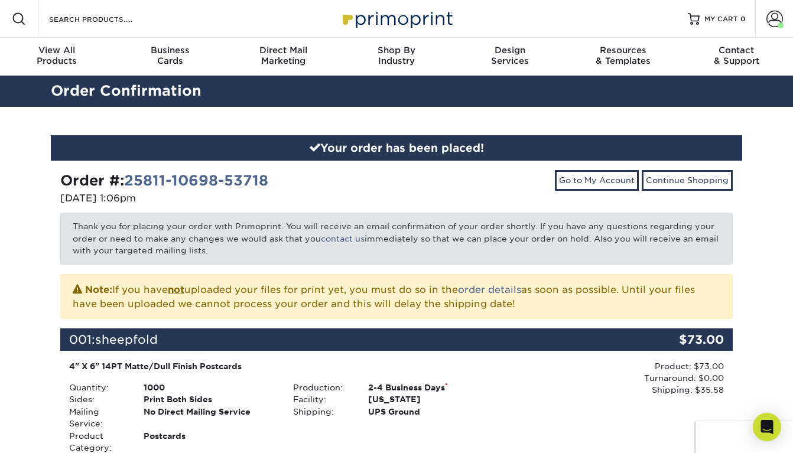
scroll to position [0, 0]
